Goal: Subscribe to service/newsletter

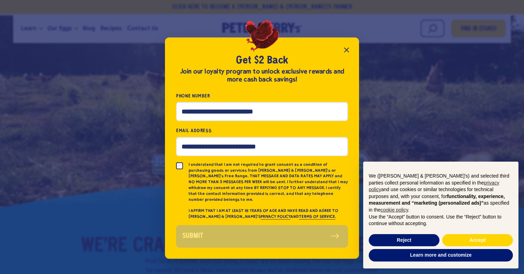
click at [347, 52] on icon "Close popup" at bounding box center [347, 50] width 4 height 4
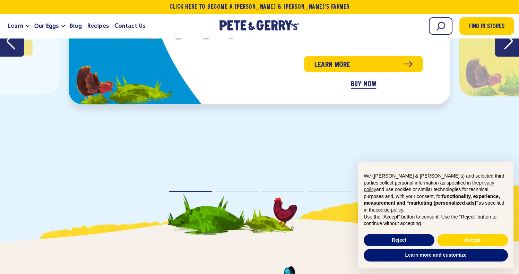
scroll to position [1525, 0]
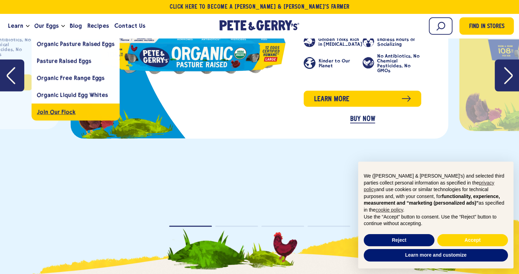
click at [59, 112] on span "Join Our Flock" at bounding box center [56, 112] width 39 height 7
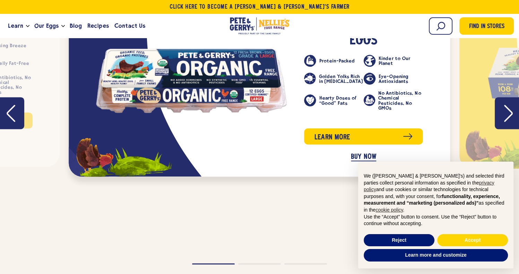
scroll to position [1040, 0]
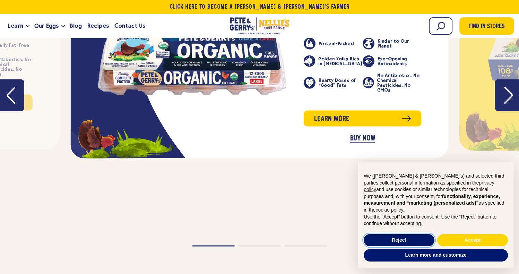
click at [415, 240] on button "Reject" at bounding box center [399, 240] width 71 height 12
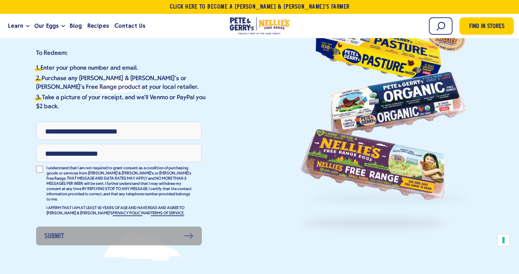
scroll to position [0, 0]
